Goal: Information Seeking & Learning: Find specific page/section

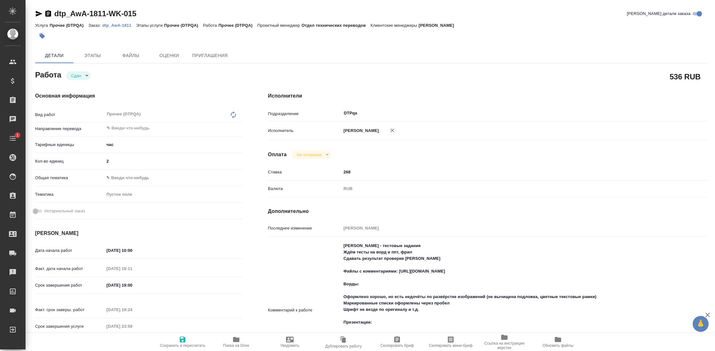
type textarea "x"
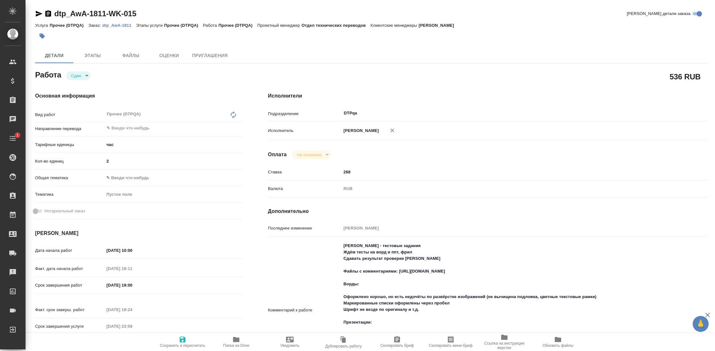
type textarea "x"
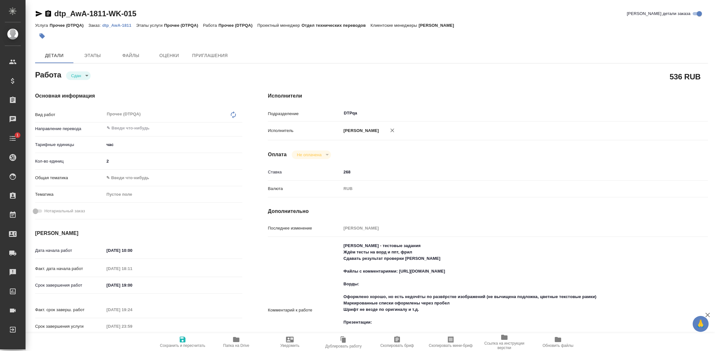
type textarea "x"
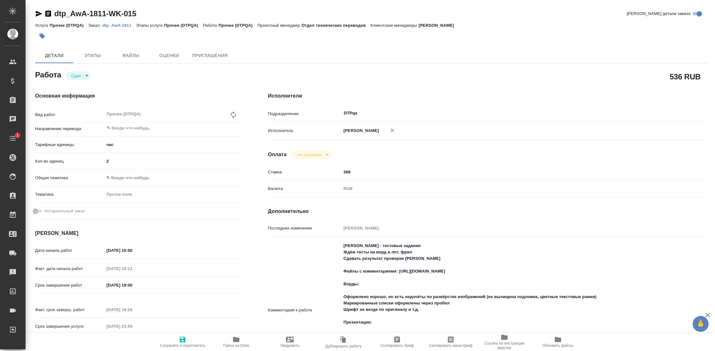
type textarea "x"
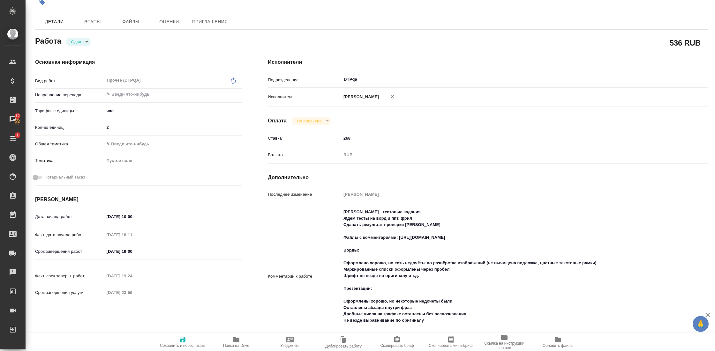
scroll to position [39, 0]
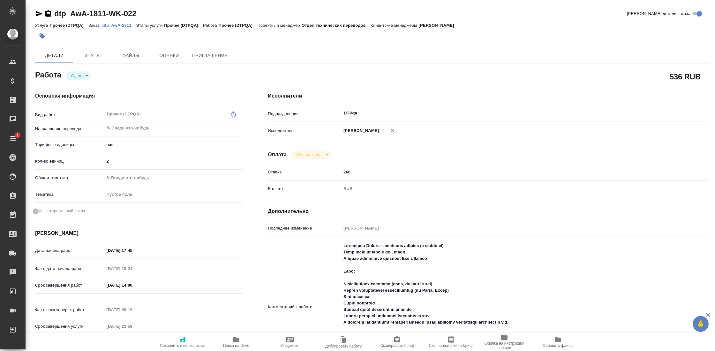
type textarea "x"
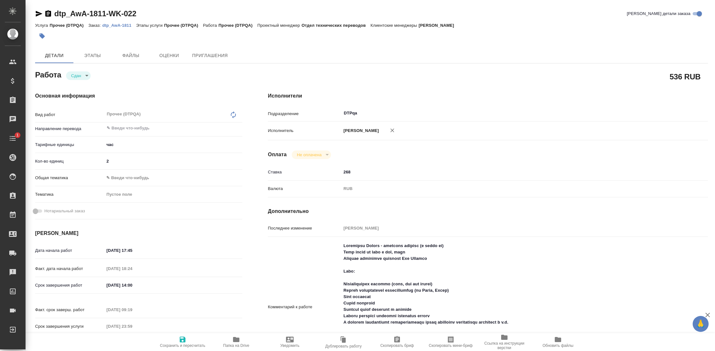
type textarea "x"
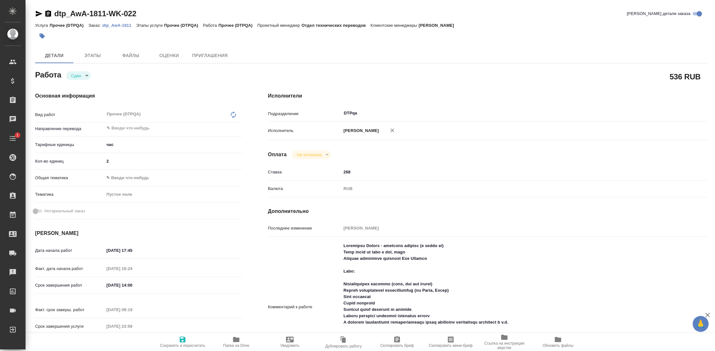
type textarea "x"
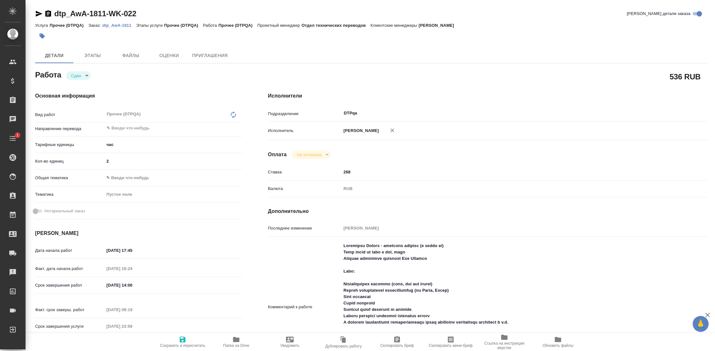
type textarea "x"
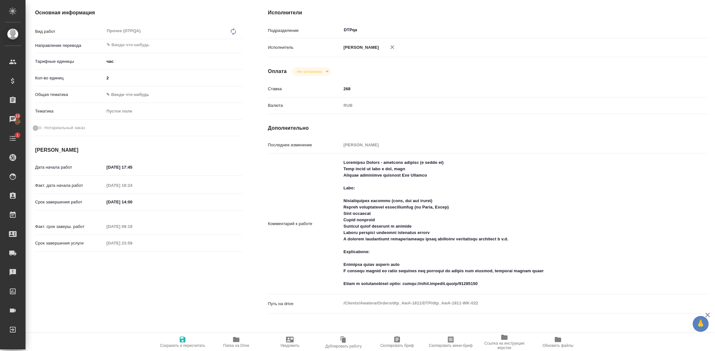
scroll to position [89, 0]
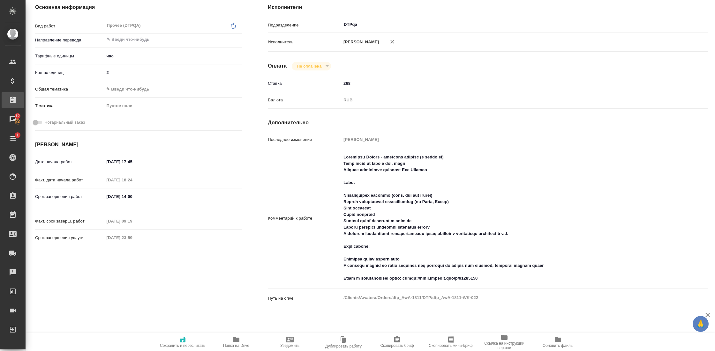
type textarea "x"
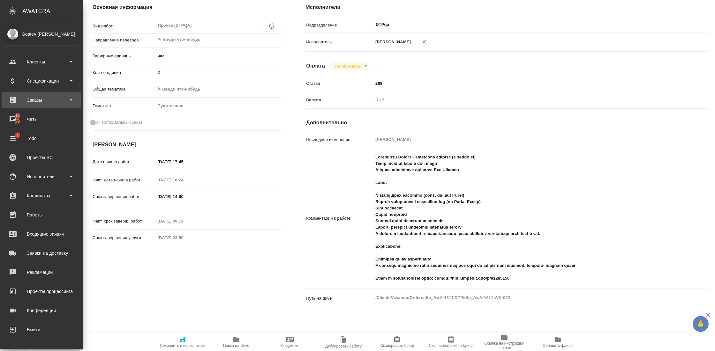
click at [54, 101] on div "Заказы" at bounding box center [41, 100] width 73 height 10
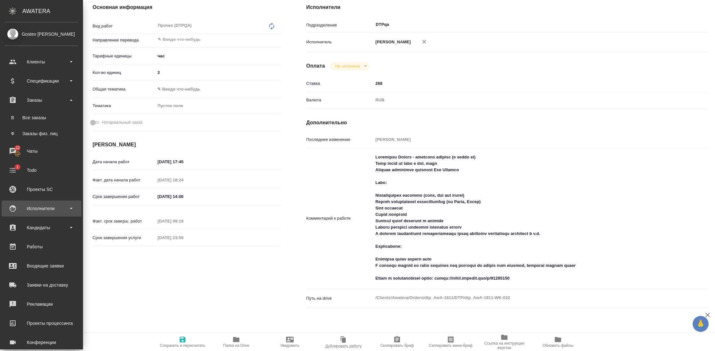
click at [66, 211] on div "Исполнители" at bounding box center [41, 209] width 73 height 10
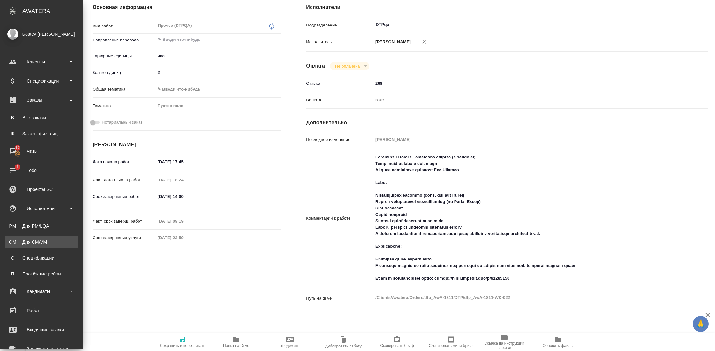
type textarea "x"
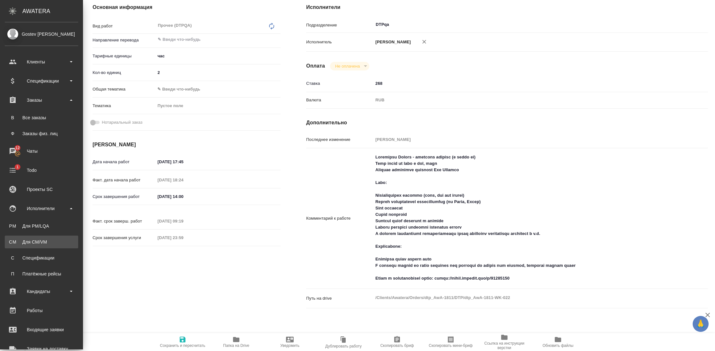
click at [44, 239] on div "Для CM/VM" at bounding box center [41, 242] width 67 height 6
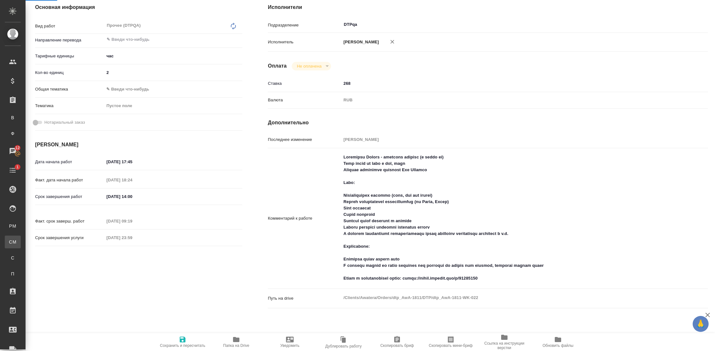
type textarea "x"
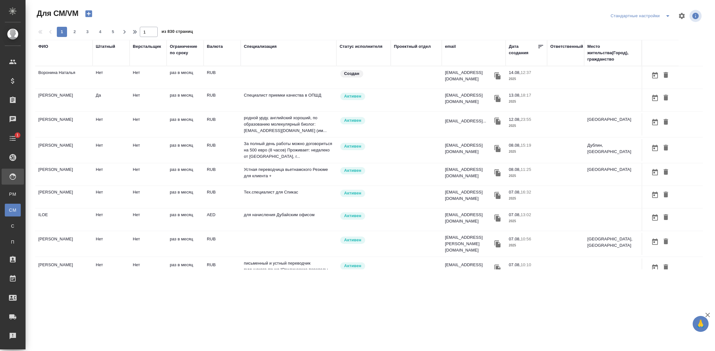
click at [44, 46] on div "ФИО" at bounding box center [43, 46] width 10 height 6
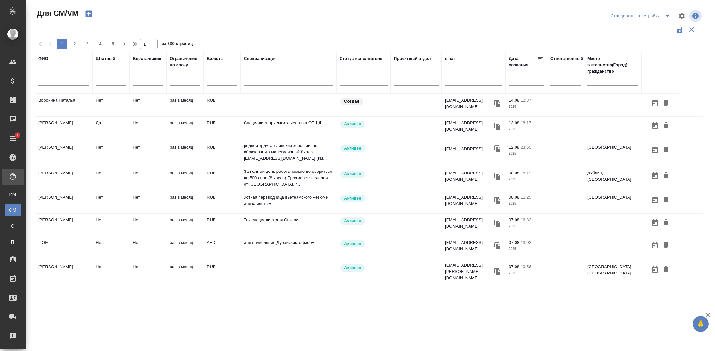
click at [62, 82] on input "text" at bounding box center [63, 82] width 51 height 8
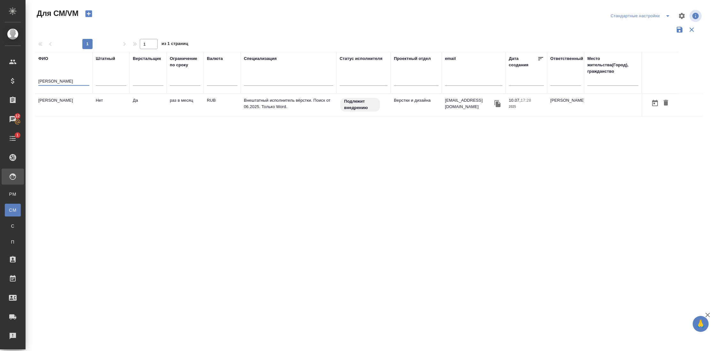
type input "дарсалия"
click at [68, 109] on td "Дарсалия Надежда" at bounding box center [63, 105] width 57 height 22
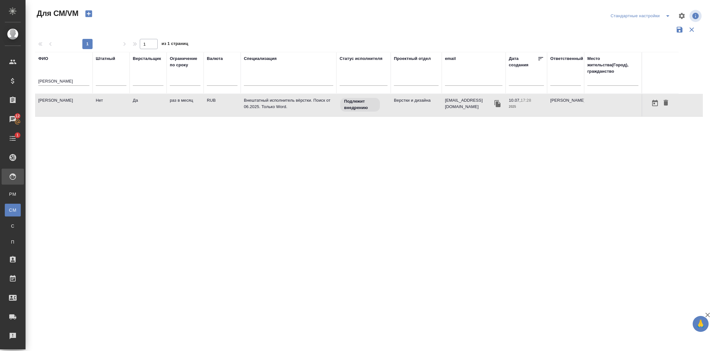
click at [68, 109] on td "Дарсалия Надежда" at bounding box center [63, 105] width 57 height 22
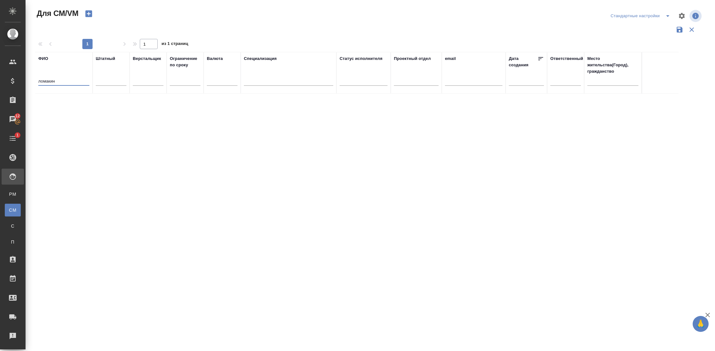
click at [47, 79] on input "ломакин" at bounding box center [63, 82] width 51 height 8
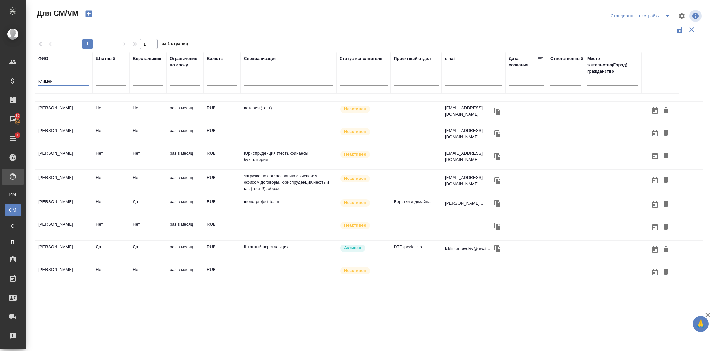
scroll to position [44, 0]
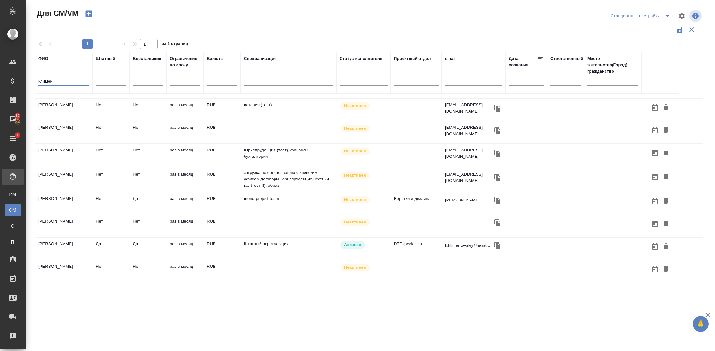
type input "климен"
click at [67, 74] on td "Климентовский Константин Алексеевич" at bounding box center [63, 63] width 57 height 22
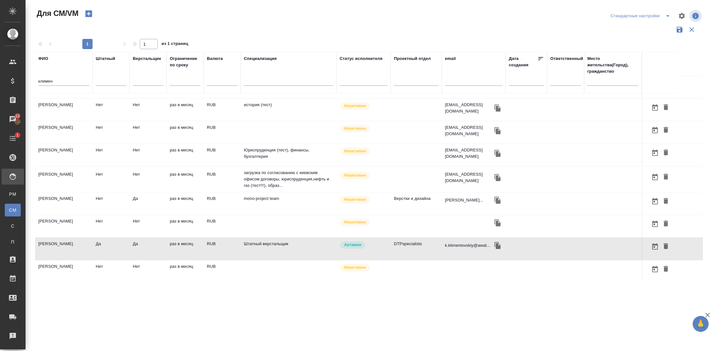
click at [67, 74] on td "Климентовский Константин Алексеевич" at bounding box center [63, 63] width 57 height 22
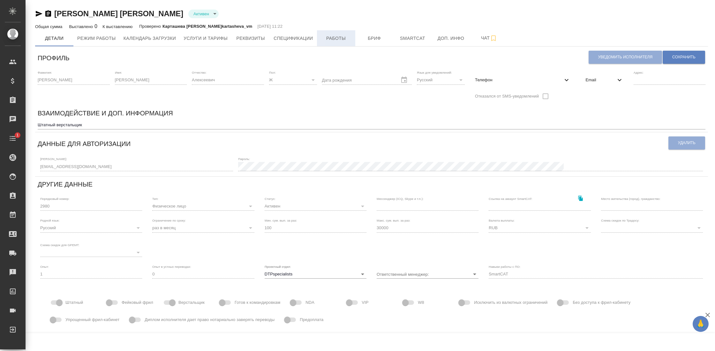
click at [334, 37] on span "Работы" at bounding box center [336, 38] width 31 height 8
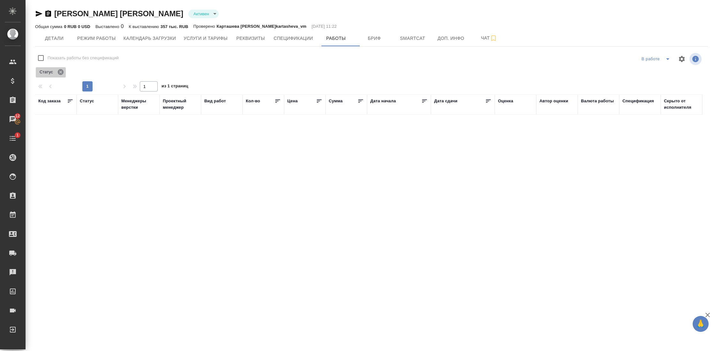
click at [63, 71] on icon at bounding box center [61, 72] width 6 height 6
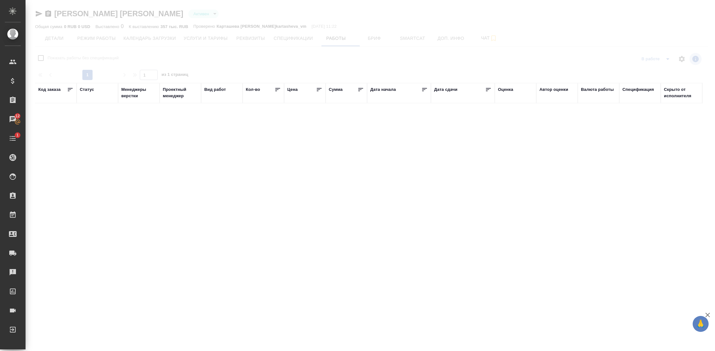
checkbox input "false"
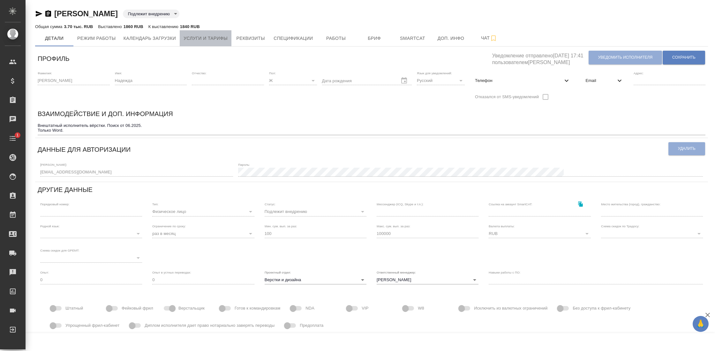
click at [225, 38] on span "Услуги и тарифы" at bounding box center [205, 38] width 44 height 8
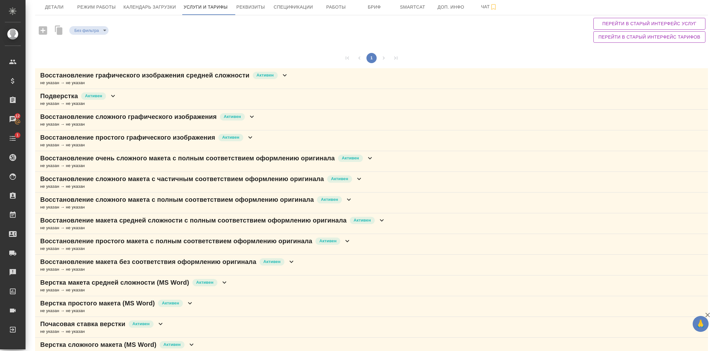
scroll to position [43, 0]
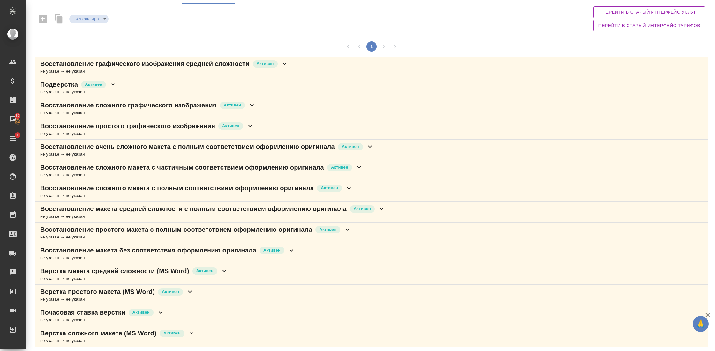
click at [232, 266] on div "Верстка макета средней сложности (MS Word) Активен не указан → не указан" at bounding box center [371, 274] width 673 height 21
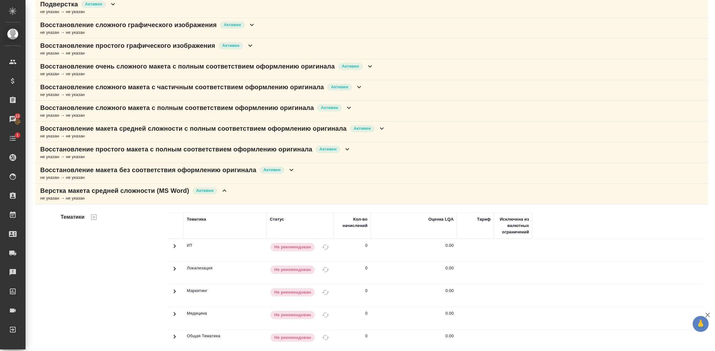
scroll to position [121, 0]
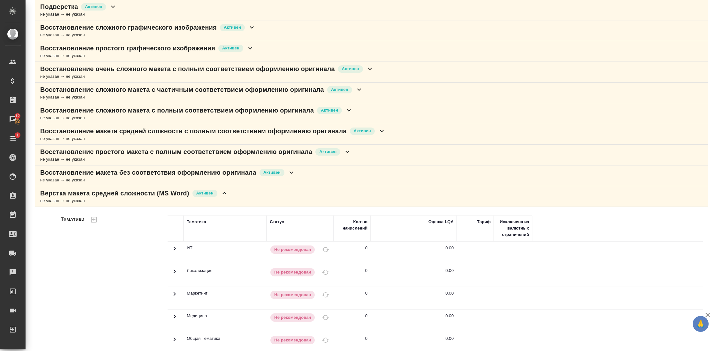
click at [385, 132] on icon at bounding box center [382, 131] width 8 height 8
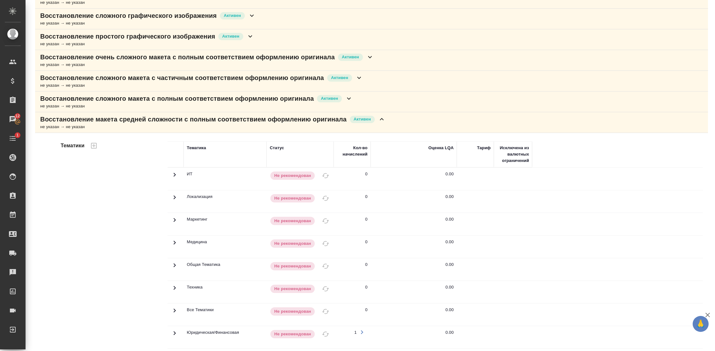
scroll to position [121, 0]
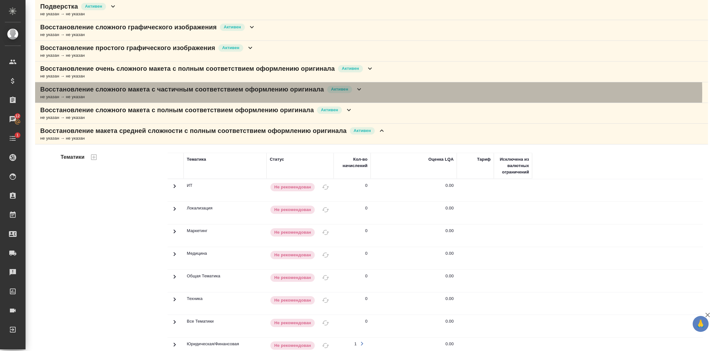
click at [363, 92] on icon at bounding box center [359, 90] width 8 height 8
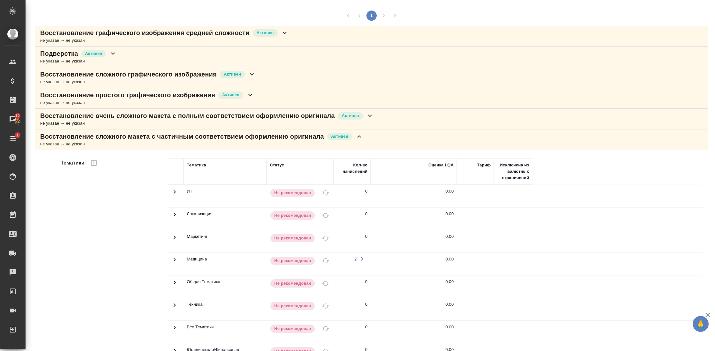
scroll to position [69, 0]
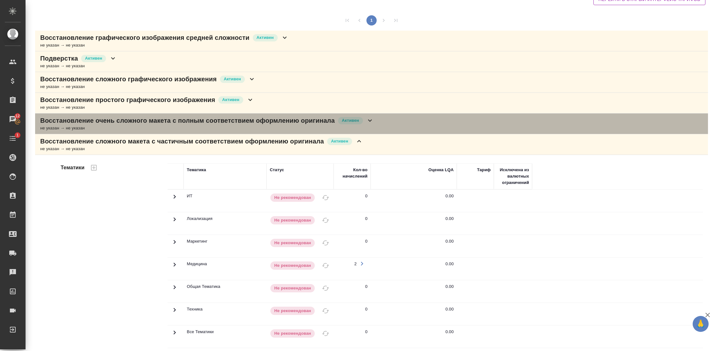
click at [374, 116] on div "Восстановление очень сложного макета с полным соответствием оформлению оригинал…" at bounding box center [206, 120] width 333 height 9
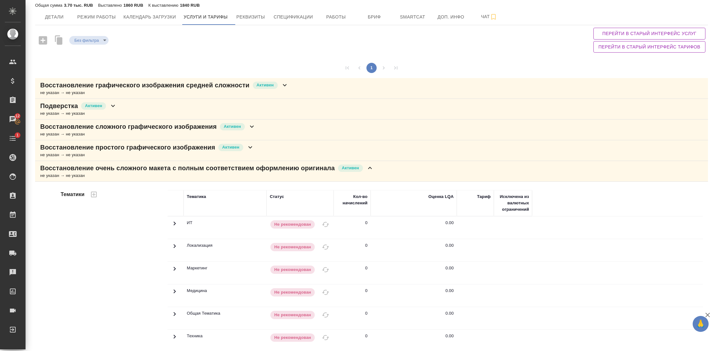
scroll to position [0, 0]
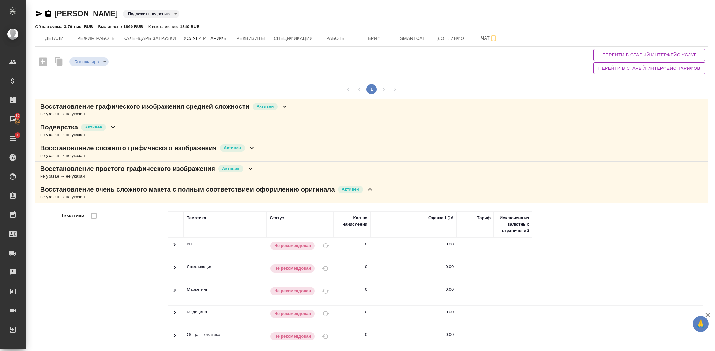
click at [256, 144] on icon at bounding box center [252, 148] width 8 height 8
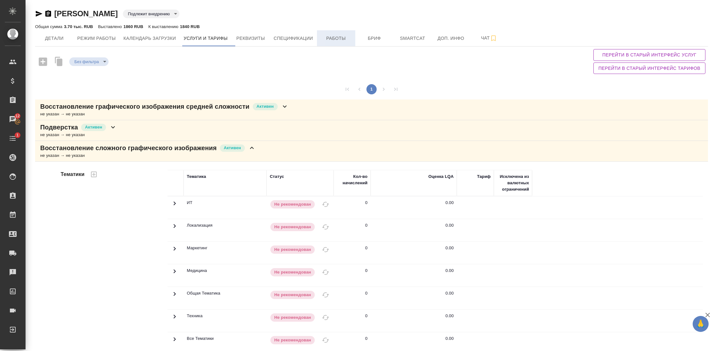
click at [333, 35] on span "Работы" at bounding box center [336, 38] width 31 height 8
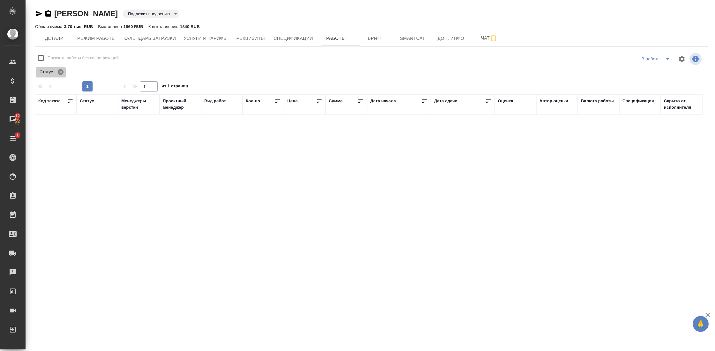
click at [63, 73] on icon at bounding box center [61, 72] width 6 height 6
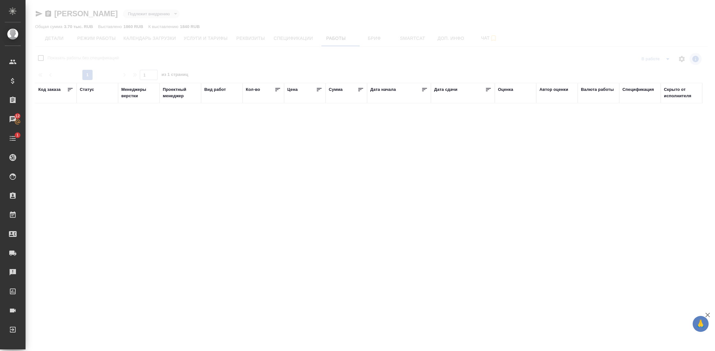
checkbox input "false"
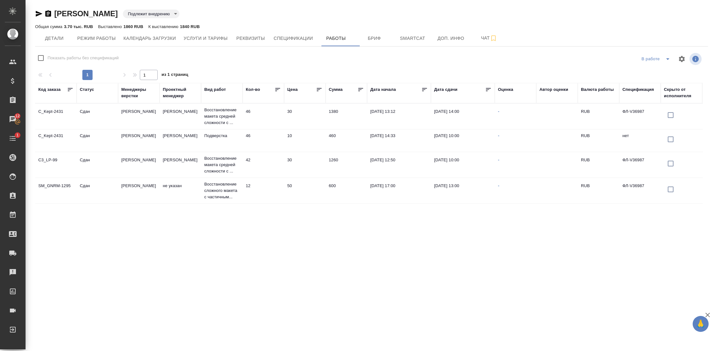
click at [94, 117] on td "Сдан" at bounding box center [97, 116] width 41 height 22
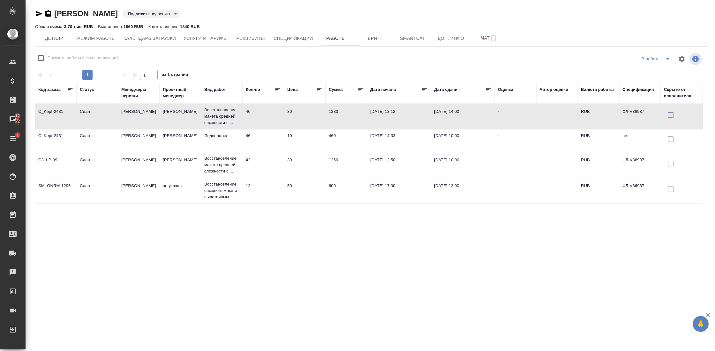
click at [94, 117] on td "Сдан" at bounding box center [97, 116] width 41 height 22
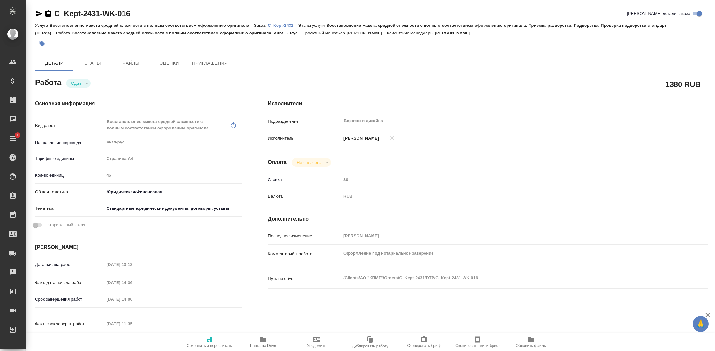
type textarea "x"
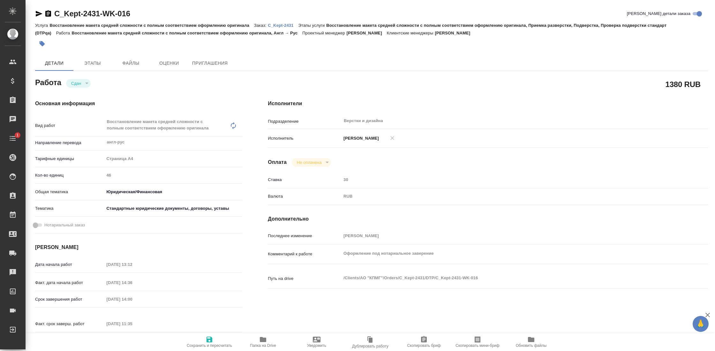
type textarea "x"
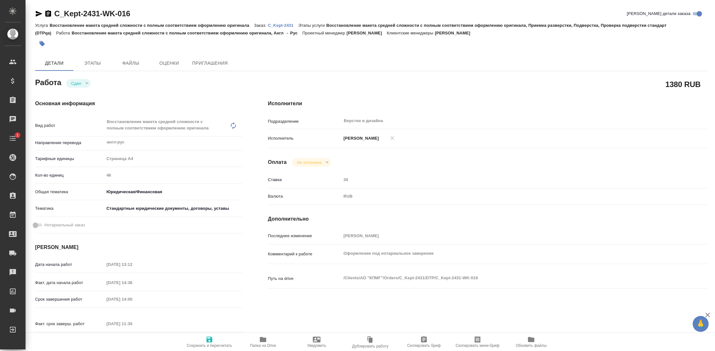
type textarea "x"
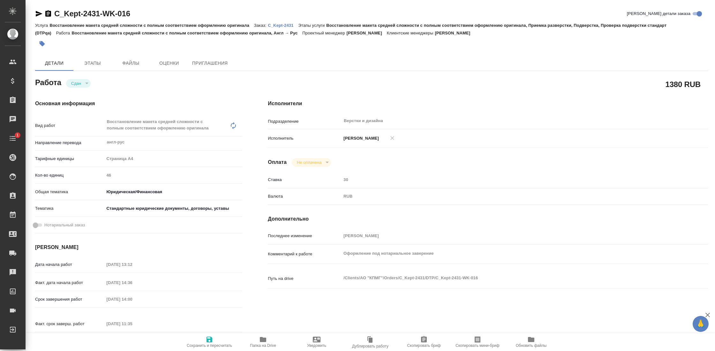
type textarea "x"
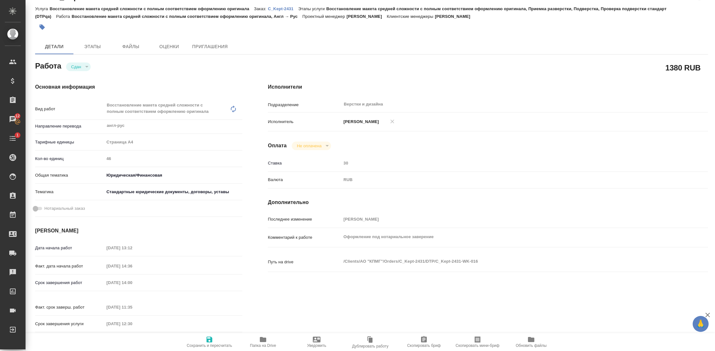
scroll to position [16, 0]
click at [172, 49] on span "Оценки" at bounding box center [169, 48] width 31 height 8
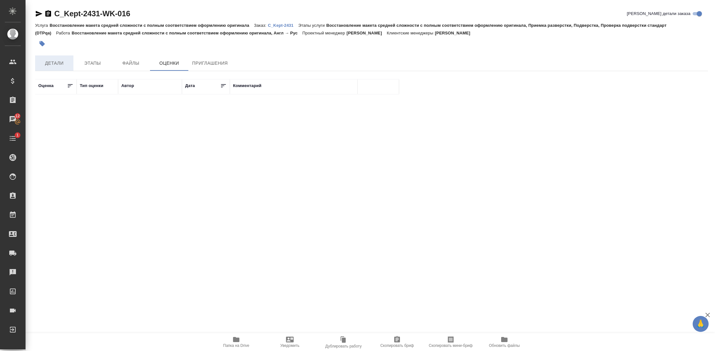
click at [49, 64] on span "Детали" at bounding box center [54, 63] width 31 height 8
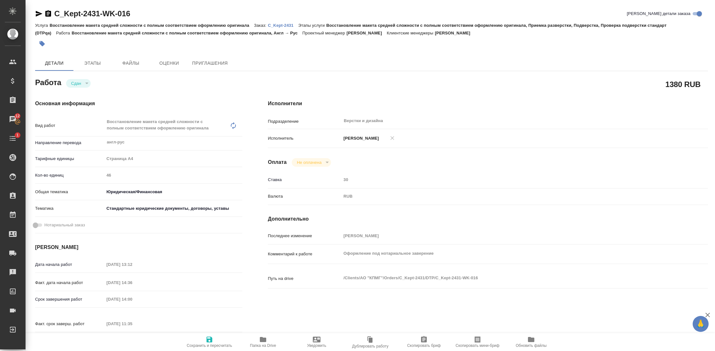
type textarea "x"
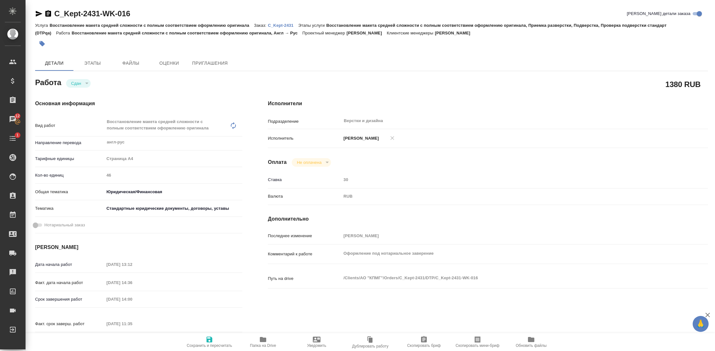
type textarea "x"
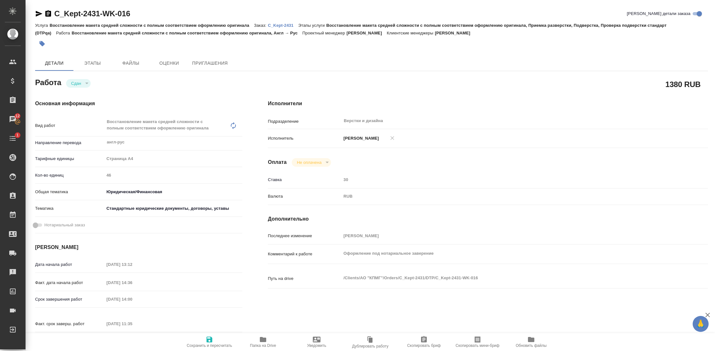
type textarea "x"
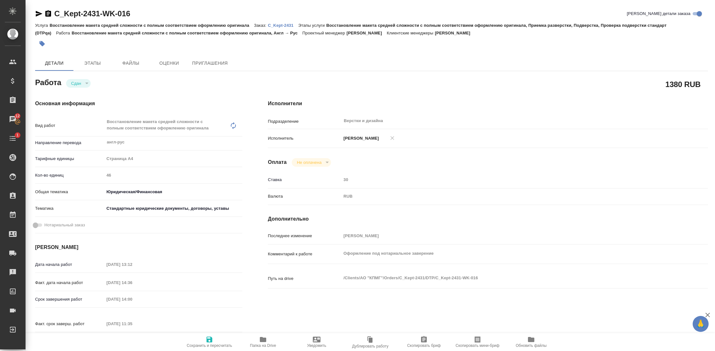
type textarea "x"
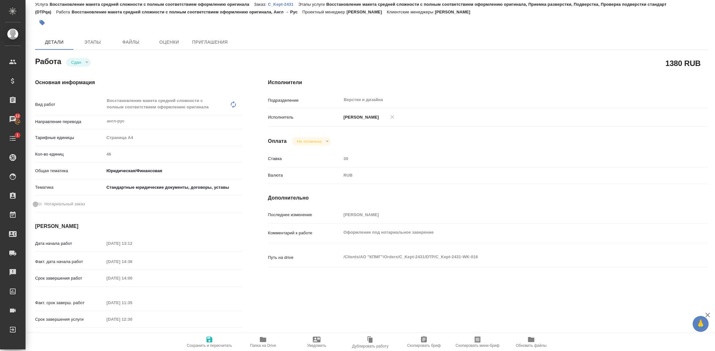
scroll to position [23, 0]
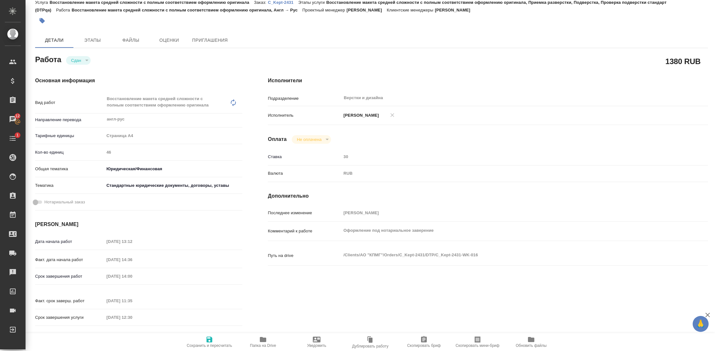
click at [268, 341] on span "Папка на Drive" at bounding box center [263, 342] width 46 height 12
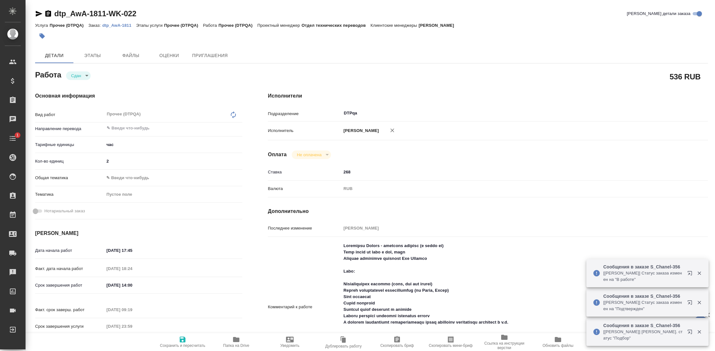
type textarea "x"
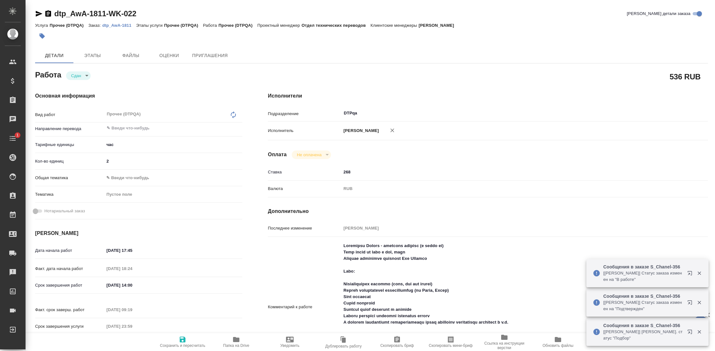
type textarea "x"
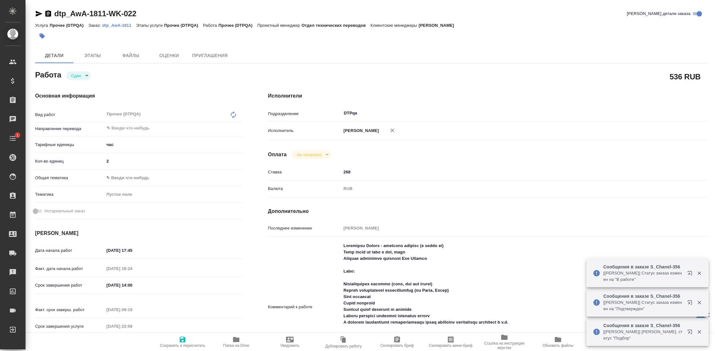
type textarea "x"
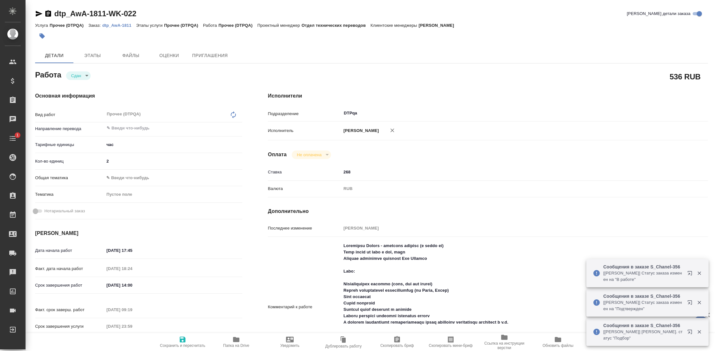
type textarea "x"
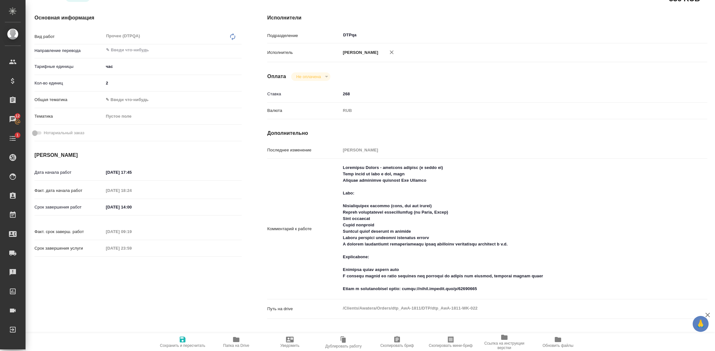
scroll to position [78, 1]
click at [238, 345] on span "Папка на Drive" at bounding box center [236, 346] width 26 height 4
drag, startPoint x: 409, startPoint y: 289, endPoint x: 483, endPoint y: 291, distance: 73.7
click at [483, 291] on textarea at bounding box center [505, 228] width 329 height 132
click at [395, 190] on textarea at bounding box center [505, 228] width 329 height 132
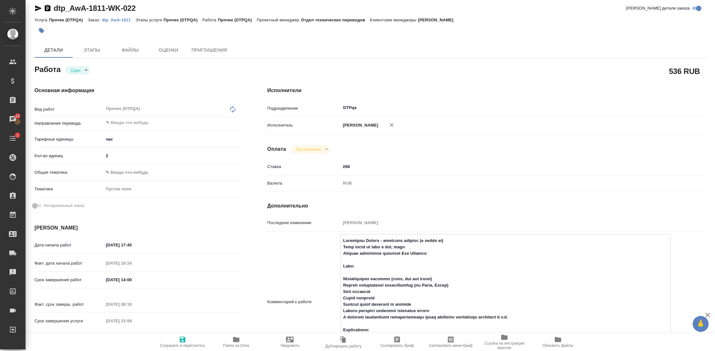
scroll to position [0, 1]
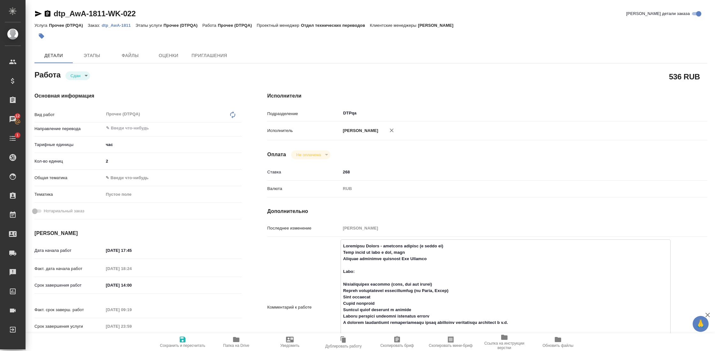
type textarea "x"
click at [113, 27] on p "dtp_AwA-1811" at bounding box center [119, 25] width 34 height 5
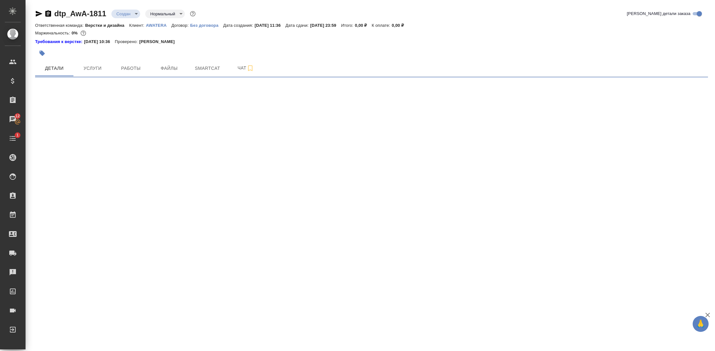
select select "RU"
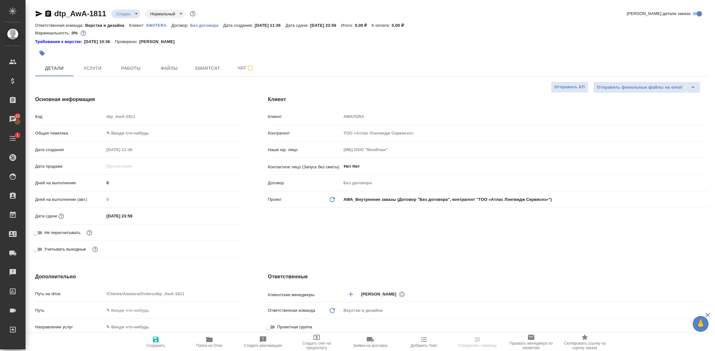
type textarea "x"
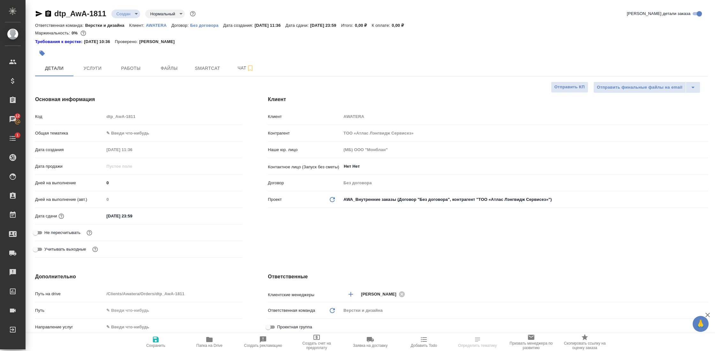
type textarea "x"
click at [132, 65] on span "Работы" at bounding box center [131, 68] width 31 height 8
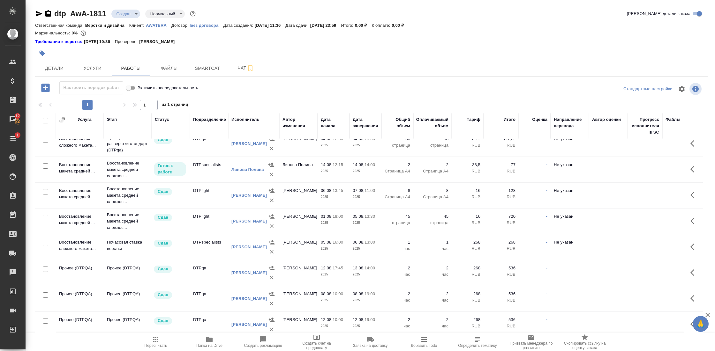
scroll to position [116, 0]
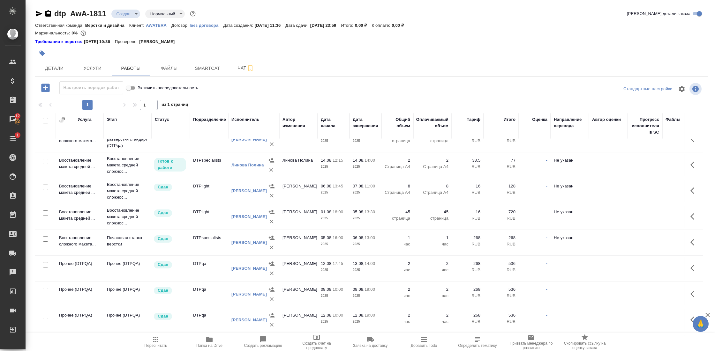
click at [73, 47] on td "Восстановление макета средней ..." at bounding box center [80, 36] width 48 height 22
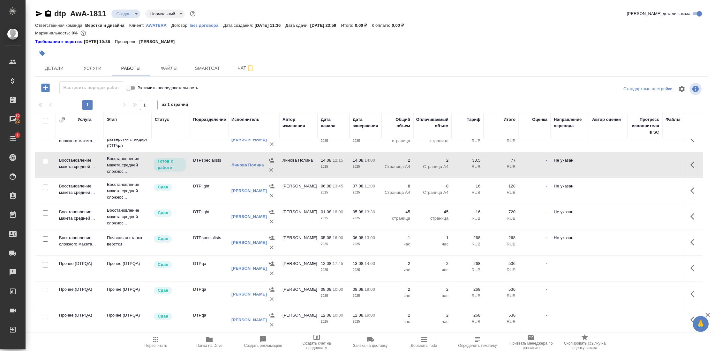
click at [73, 47] on td "Восстановление макета средней ..." at bounding box center [80, 36] width 48 height 22
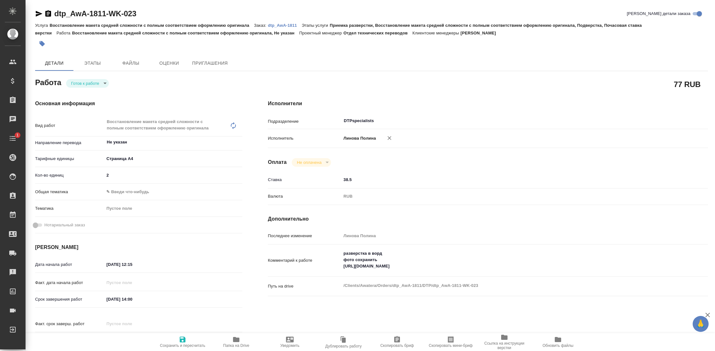
type textarea "x"
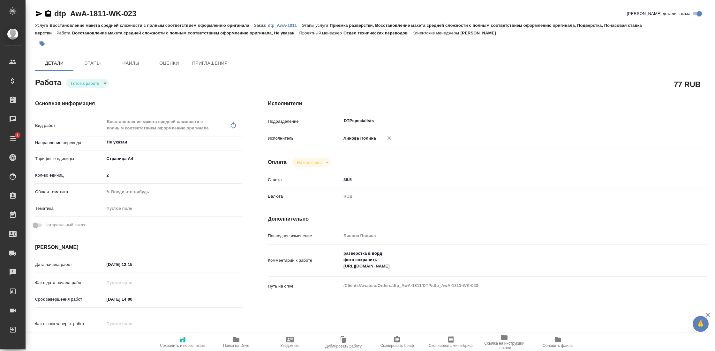
type textarea "x"
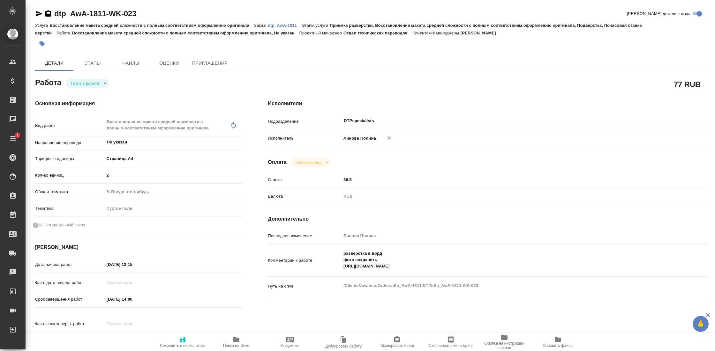
type textarea "x"
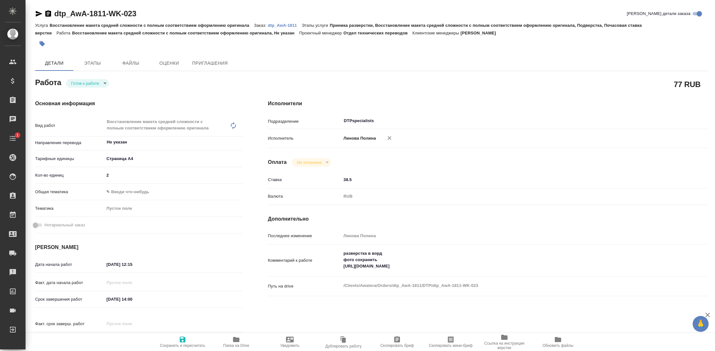
type textarea "x"
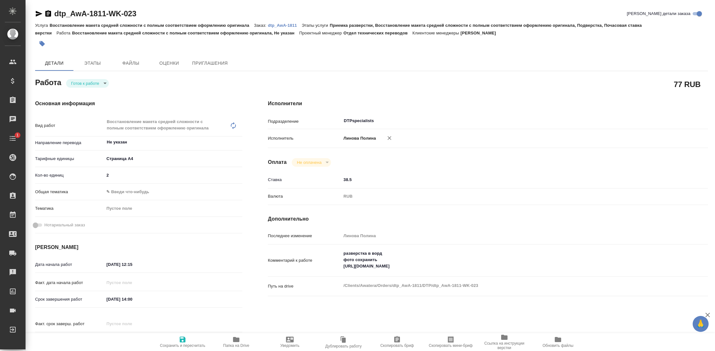
type textarea "x"
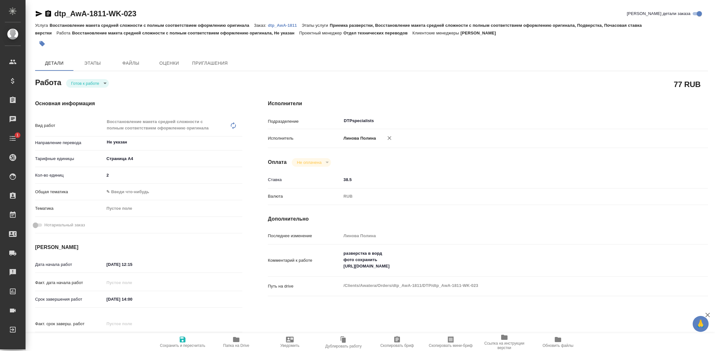
click at [232, 340] on icon "button" at bounding box center [236, 340] width 8 height 8
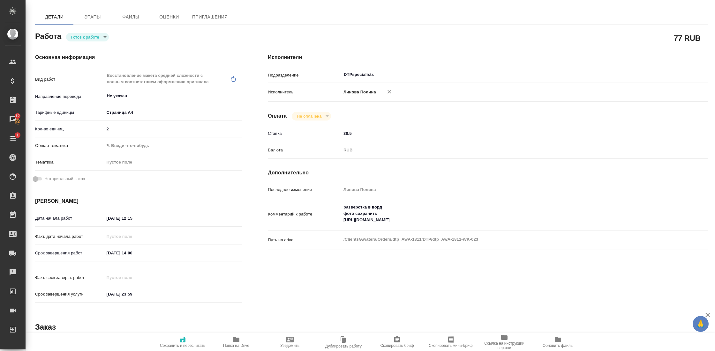
scroll to position [48, 0]
